Goal: Task Accomplishment & Management: Use online tool/utility

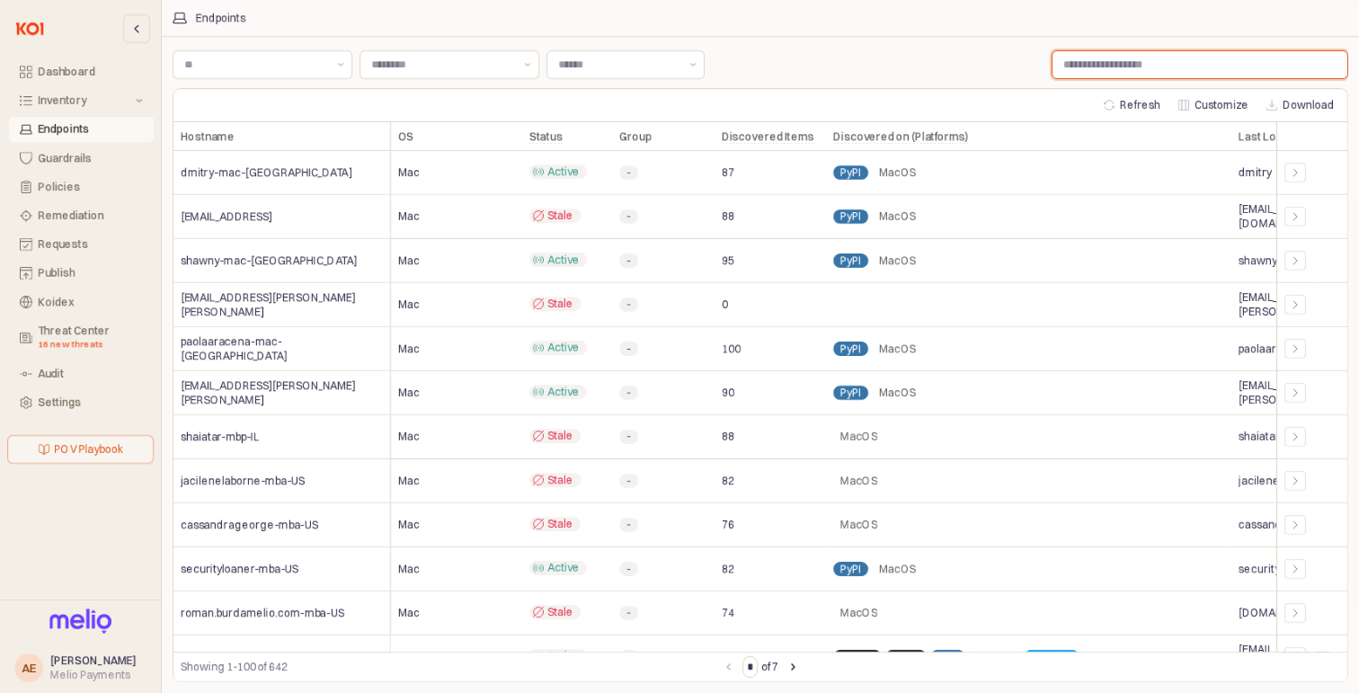
click at [1081, 62] on input "Label" at bounding box center [1199, 64] width 295 height 27
type input "***"
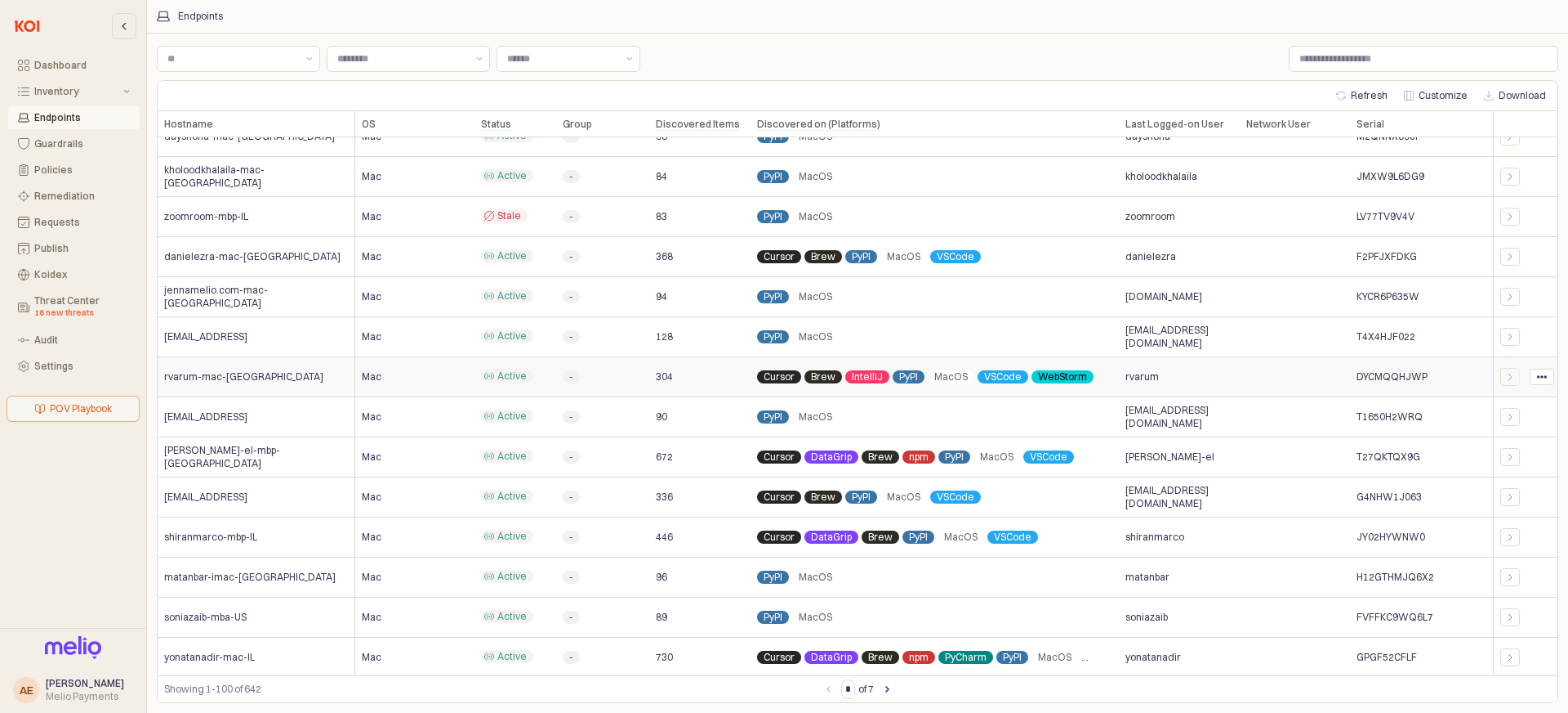
scroll to position [2357, 0]
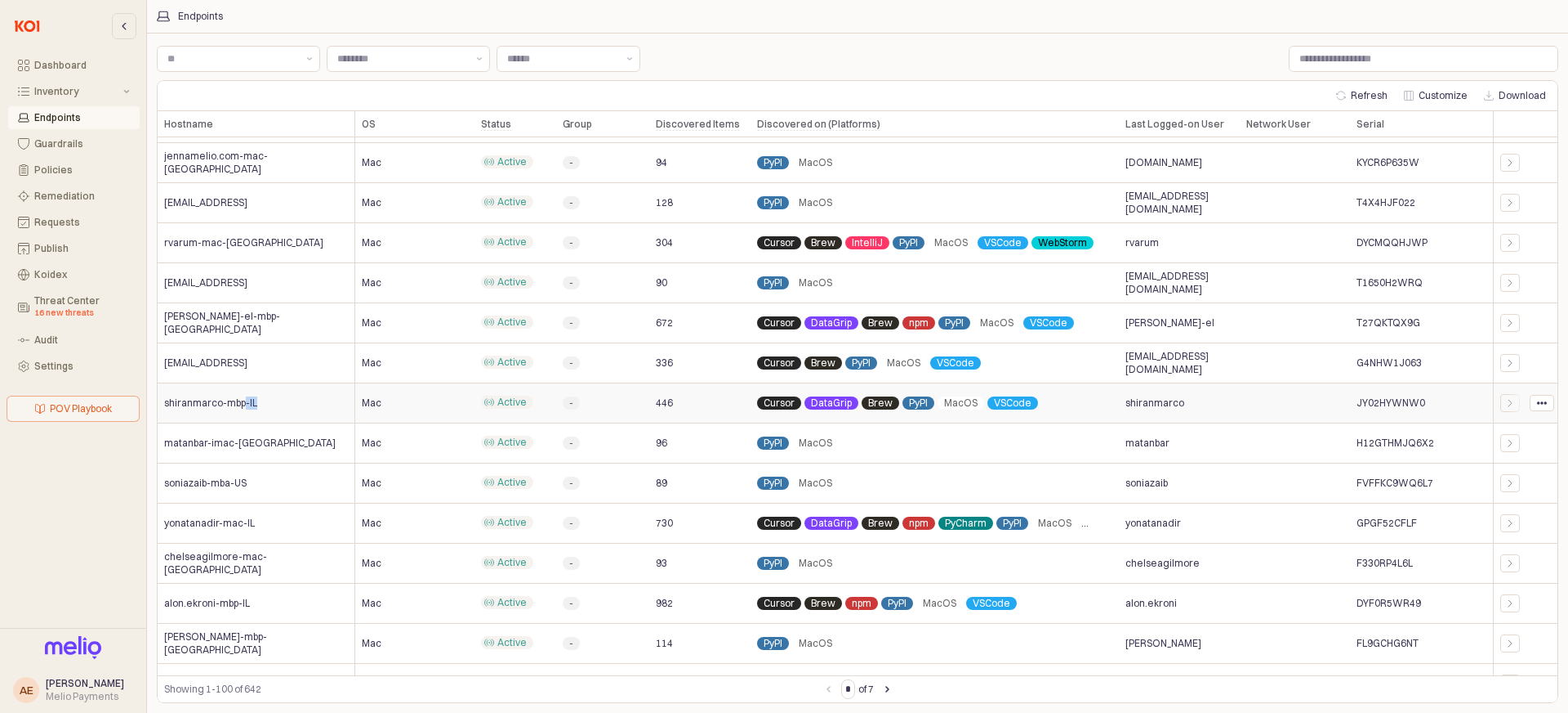
drag, startPoint x: 268, startPoint y: 405, endPoint x: 245, endPoint y: 407, distance: 23.1
click at [245, 407] on div "shiranmarco-mbp-IL" at bounding box center [255, 403] width 197 height 40
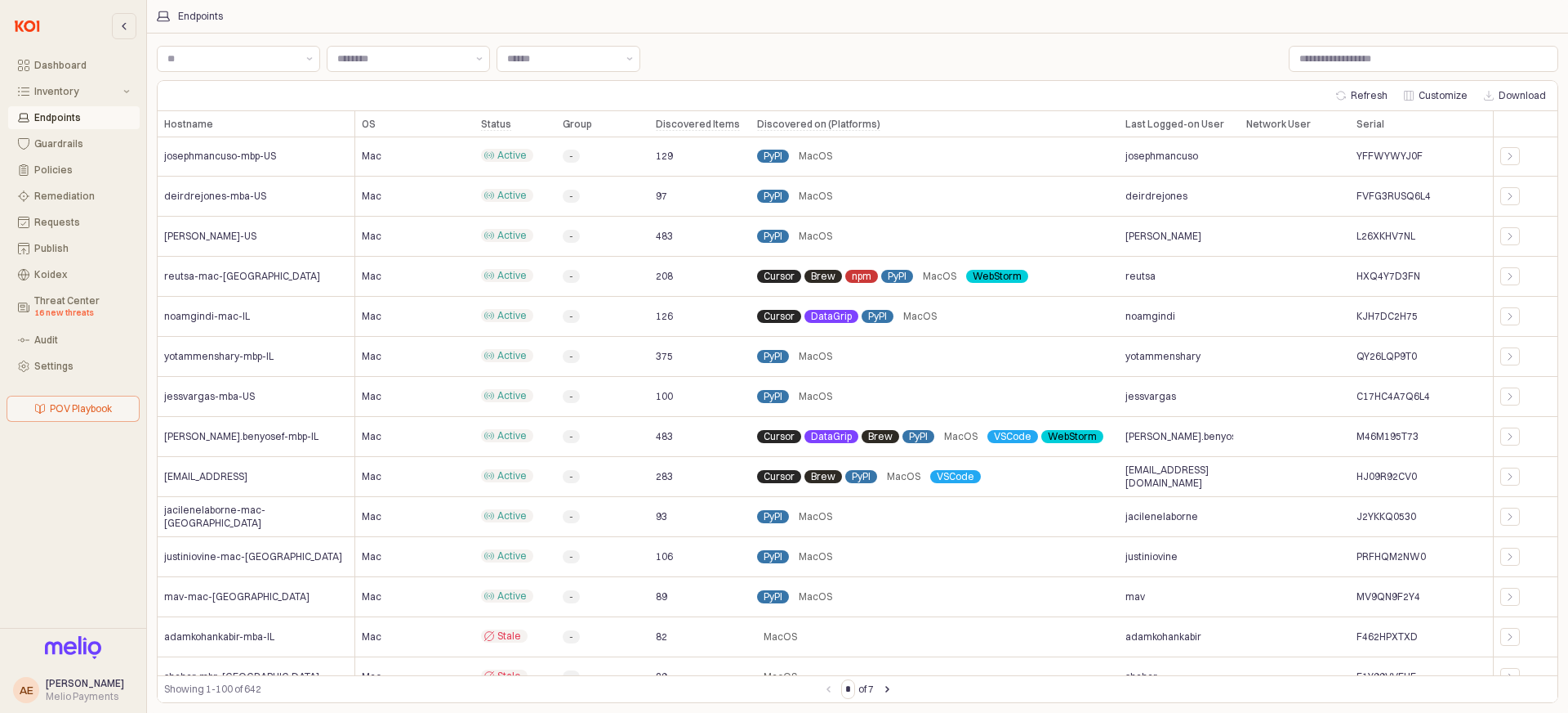
scroll to position [3467, 0]
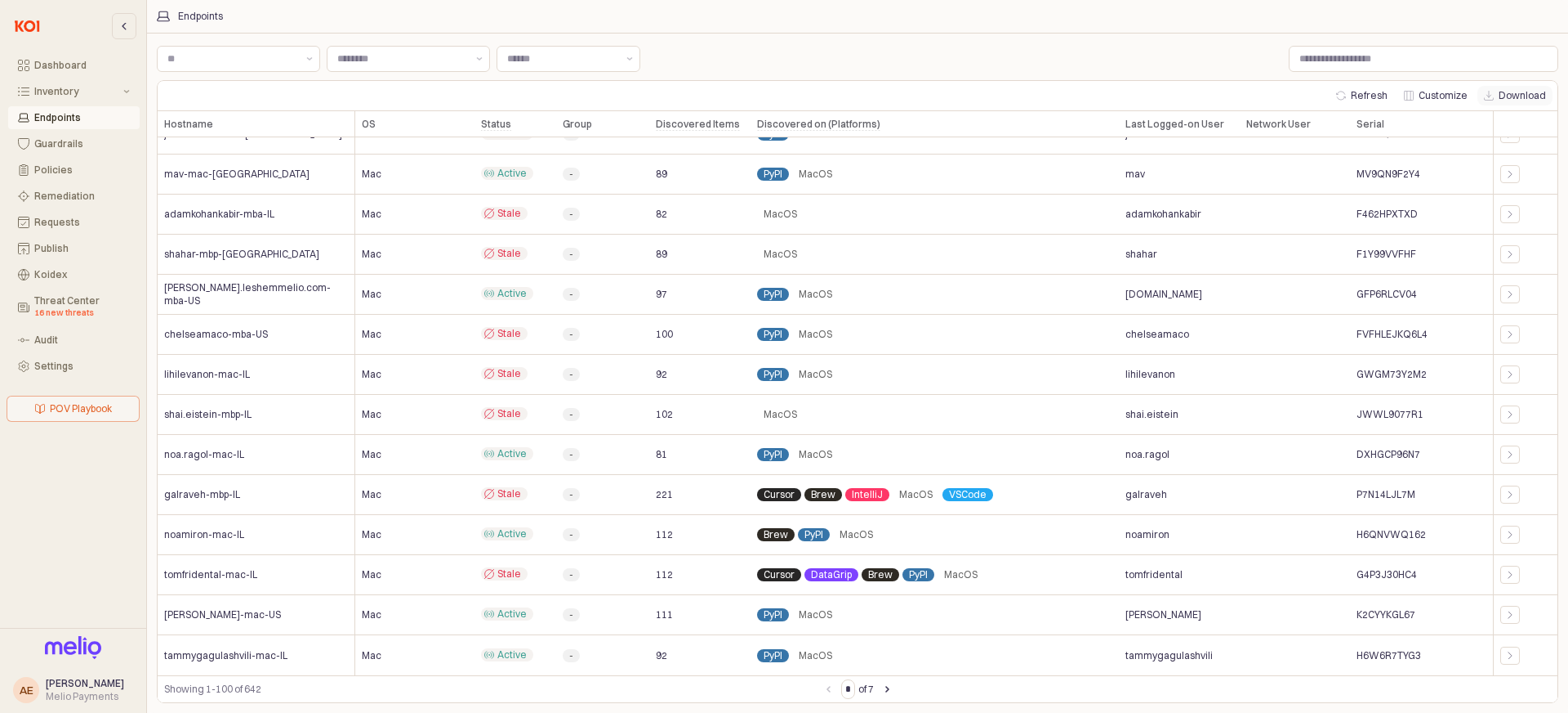
click at [1517, 89] on button "Download" at bounding box center [1515, 95] width 75 height 20
